Goal: Task Accomplishment & Management: Use online tool/utility

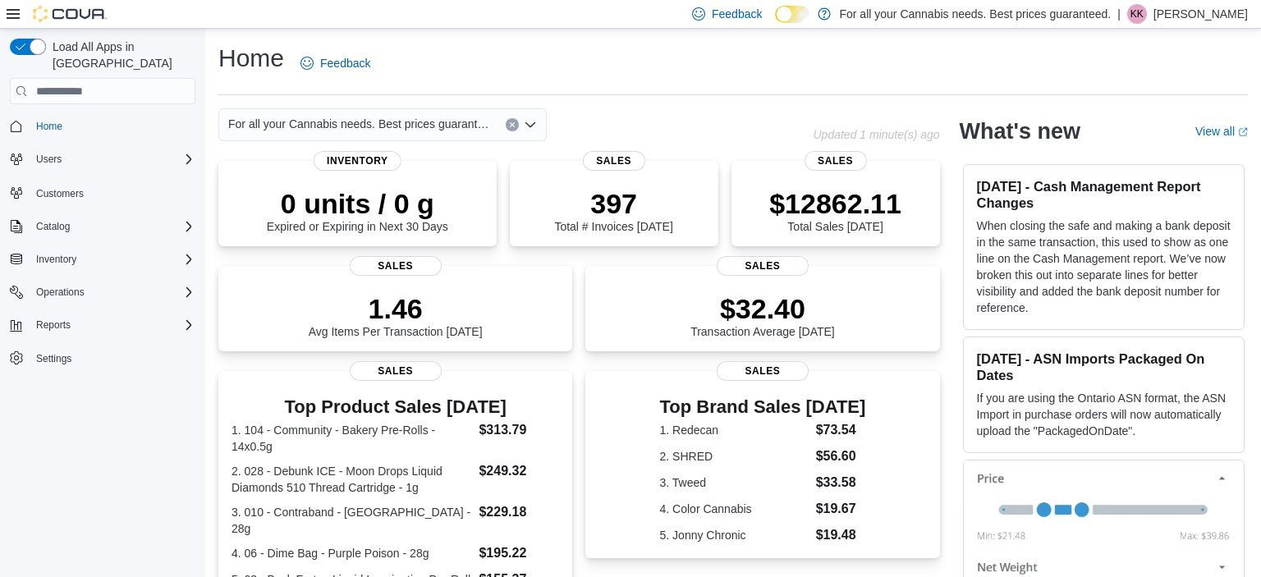
click at [80, 289] on div "Operations" at bounding box center [103, 292] width 186 height 30
click at [86, 250] on div "Inventory" at bounding box center [113, 260] width 166 height 20
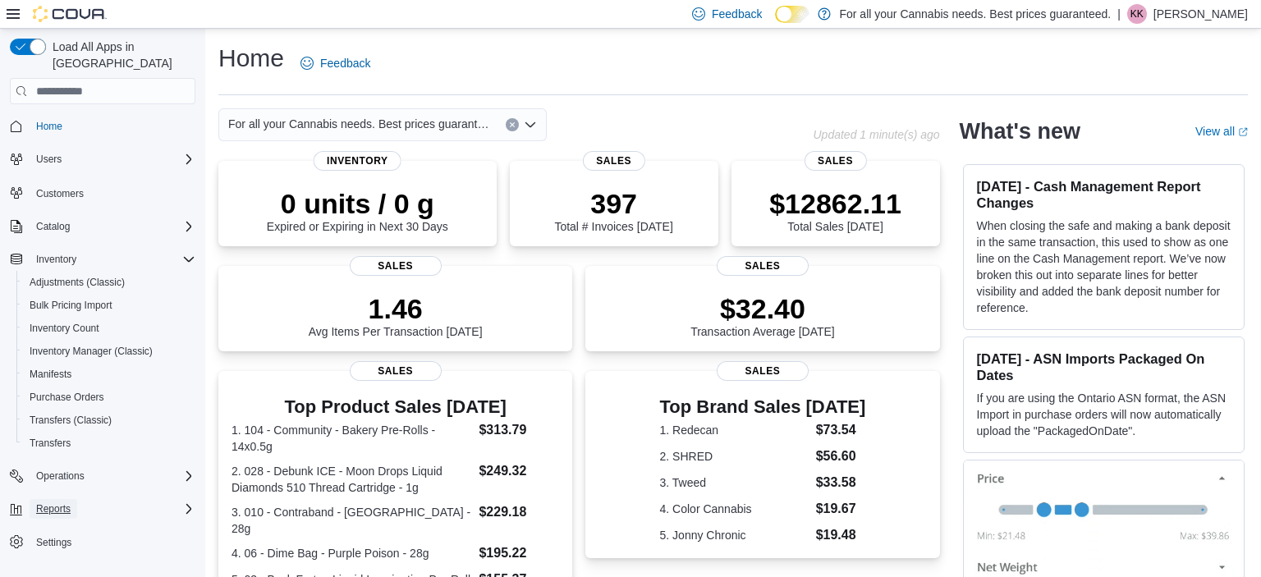
click at [70, 502] on span "Reports" at bounding box center [53, 508] width 34 height 13
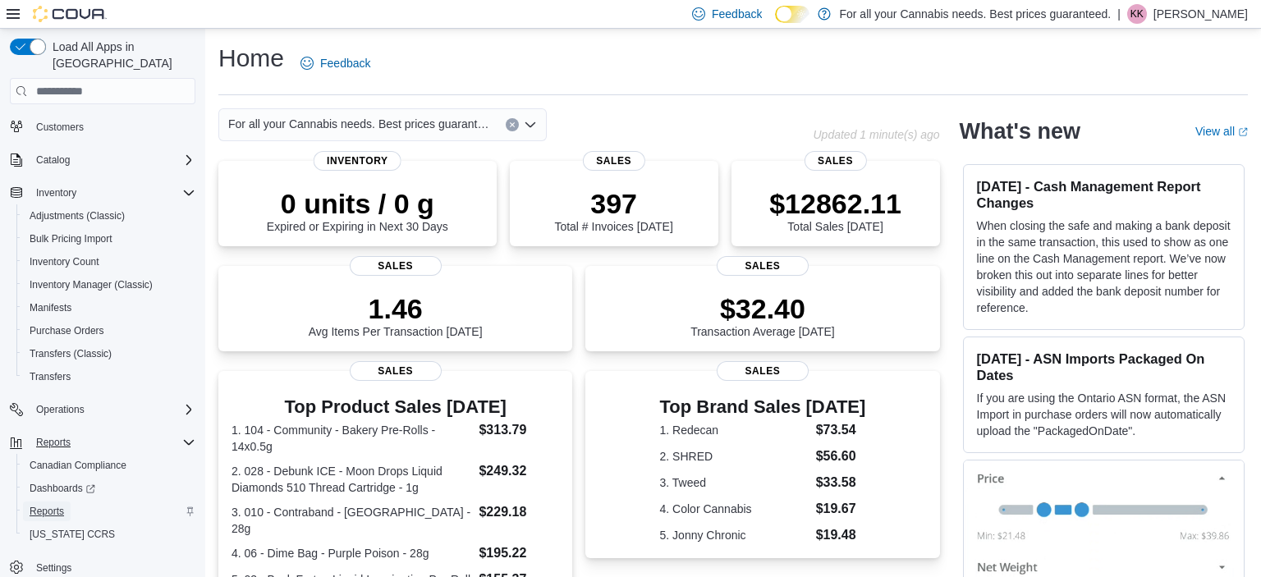
click at [47, 505] on span "Reports" at bounding box center [47, 511] width 34 height 13
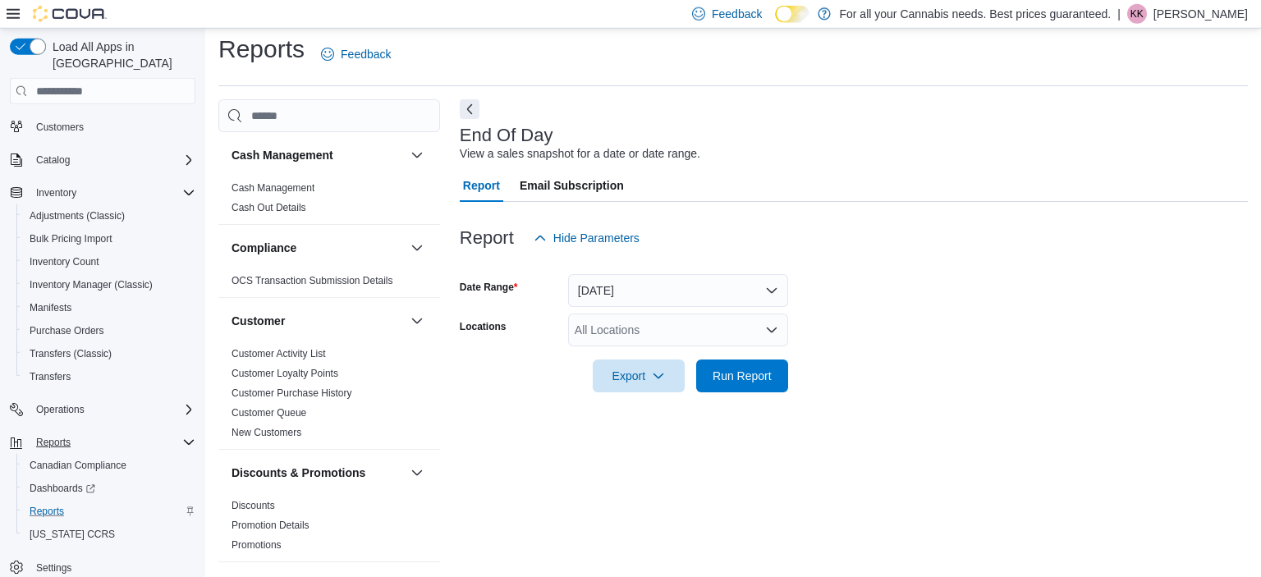
scroll to position [10, 0]
click at [681, 340] on div "All Locations" at bounding box center [678, 329] width 220 height 33
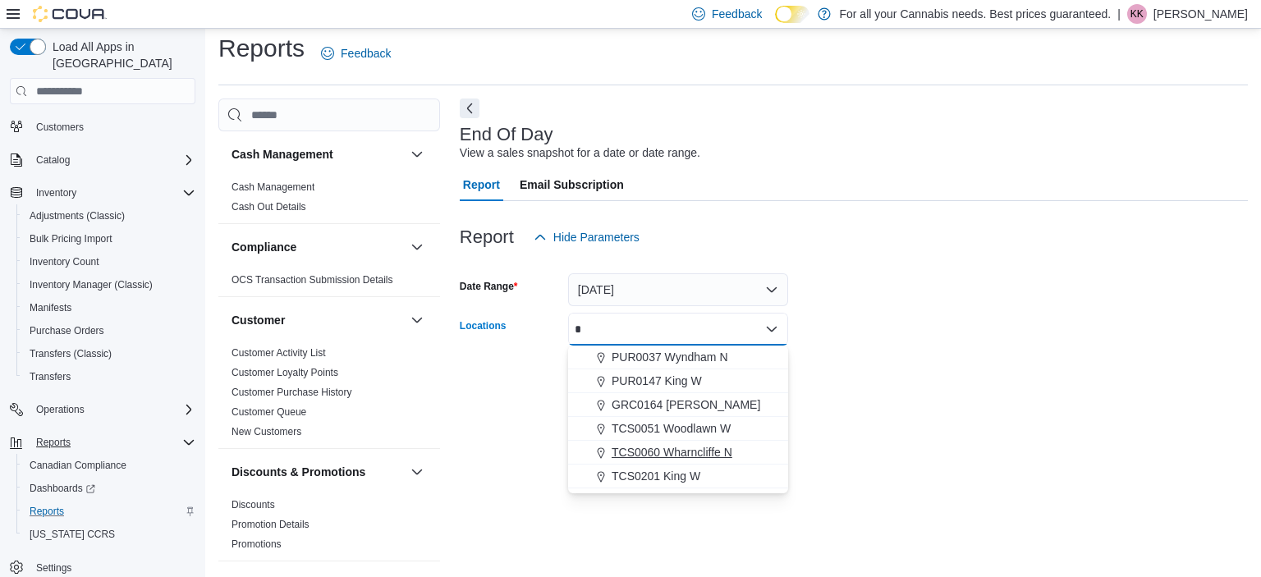
type input "*"
click at [721, 452] on span "TCS0060 Wharncliffe N" at bounding box center [672, 452] width 121 height 16
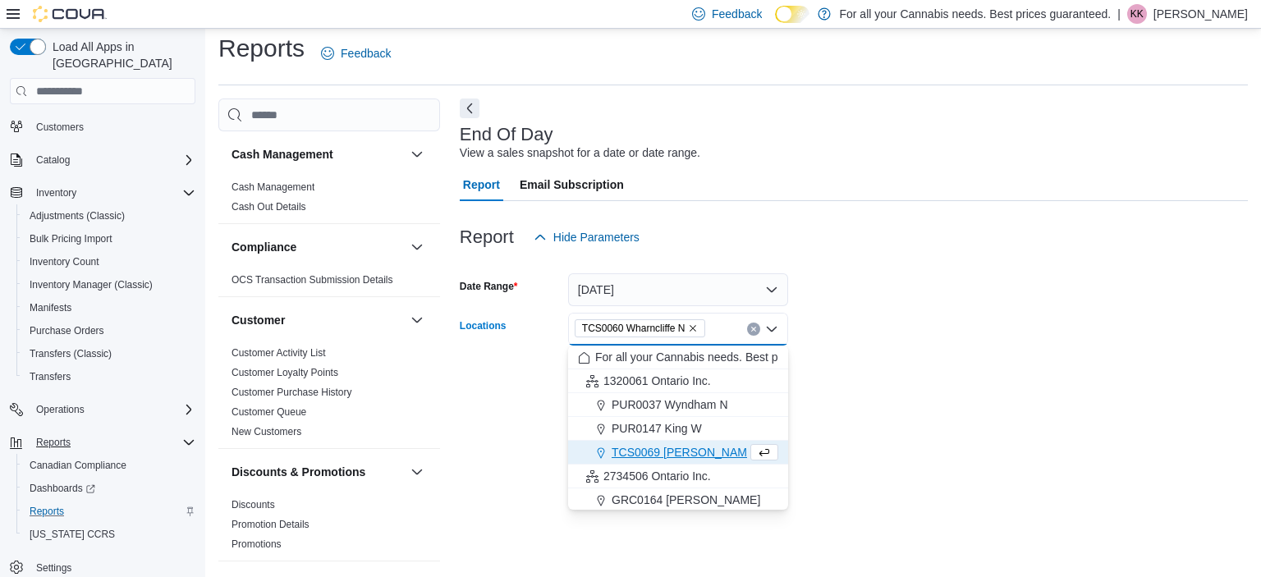
click at [834, 402] on div at bounding box center [854, 402] width 788 height 20
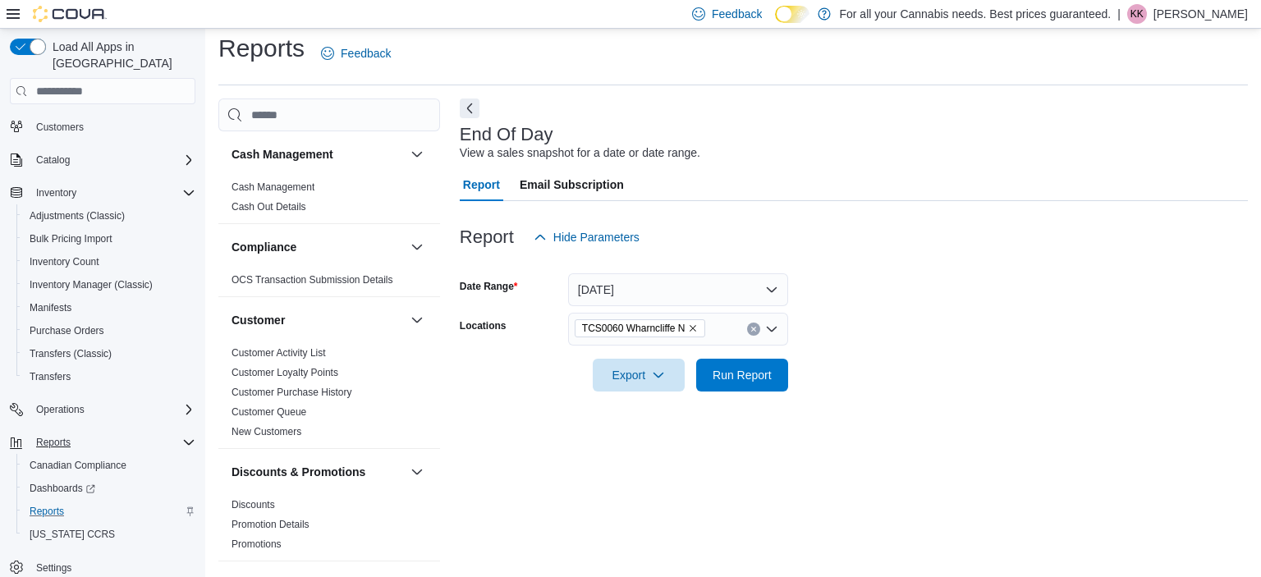
click at [744, 358] on div at bounding box center [854, 352] width 788 height 13
click at [748, 378] on span "Run Report" at bounding box center [742, 374] width 59 height 16
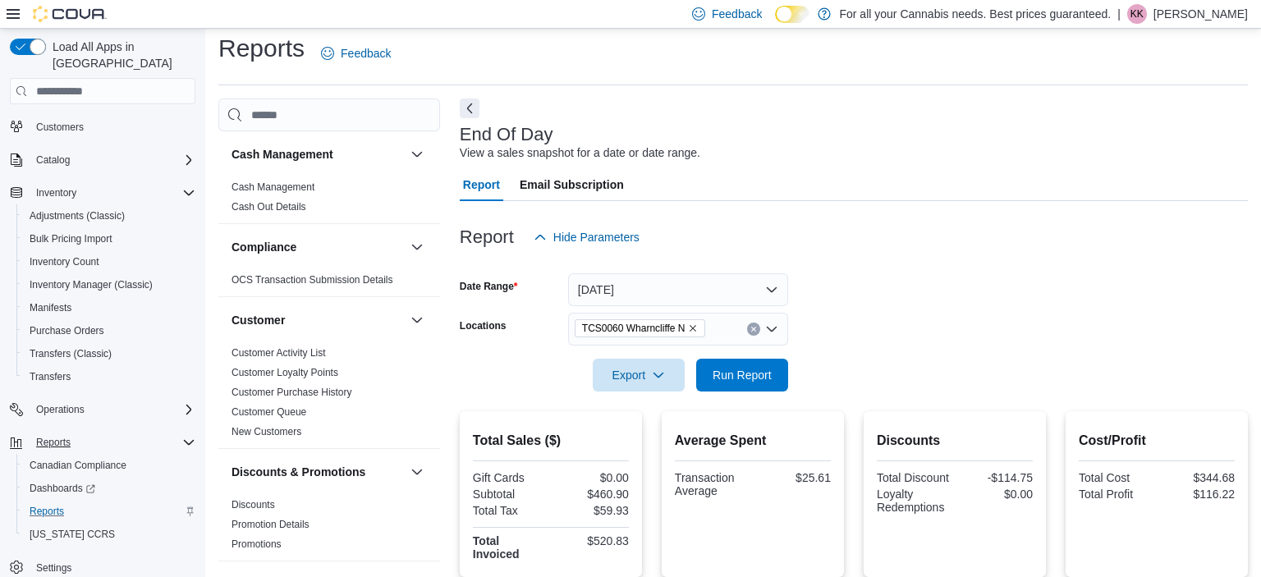
scroll to position [343, 0]
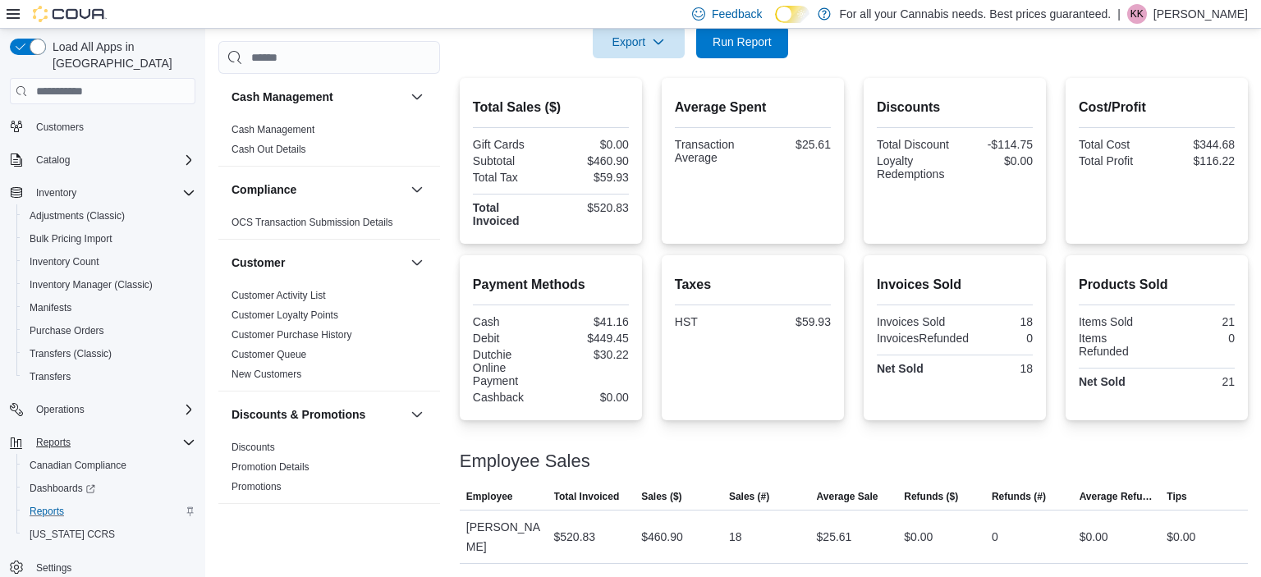
click at [950, 420] on div "Total Sales ($) Gift Cards $0.00 Subtotal $460.90 Total Tax $59.93 Total Invoic…" at bounding box center [854, 321] width 788 height 486
